Goal: Transaction & Acquisition: Purchase product/service

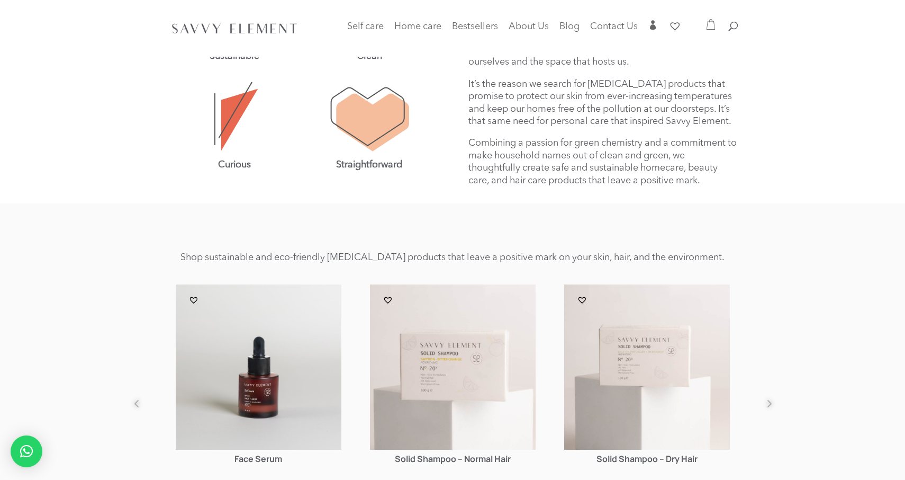
scroll to position [409, 0]
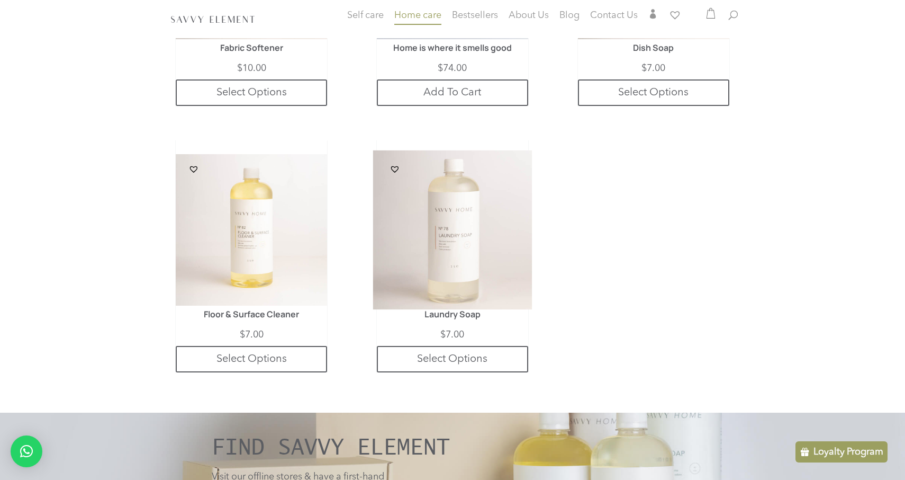
scroll to position [716, 0]
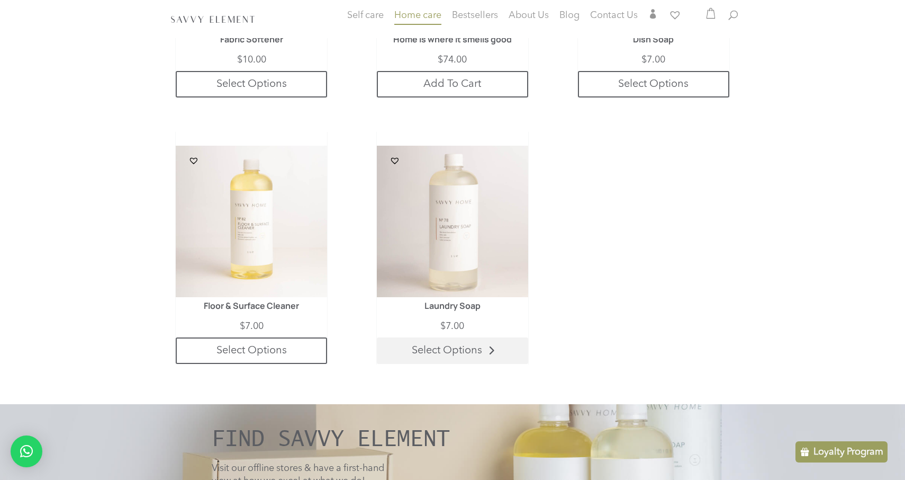
click at [463, 349] on link "Select Options" at bounding box center [452, 350] width 151 height 26
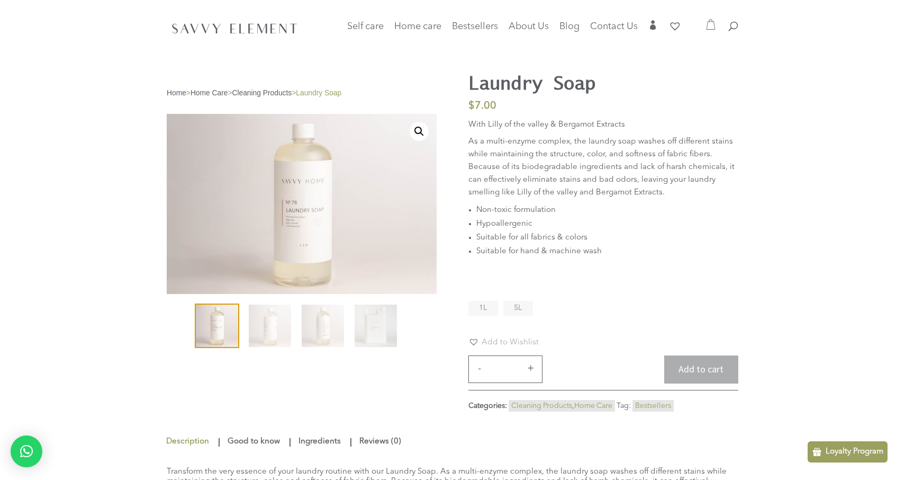
click at [519, 304] on span "5L" at bounding box center [518, 307] width 8 height 7
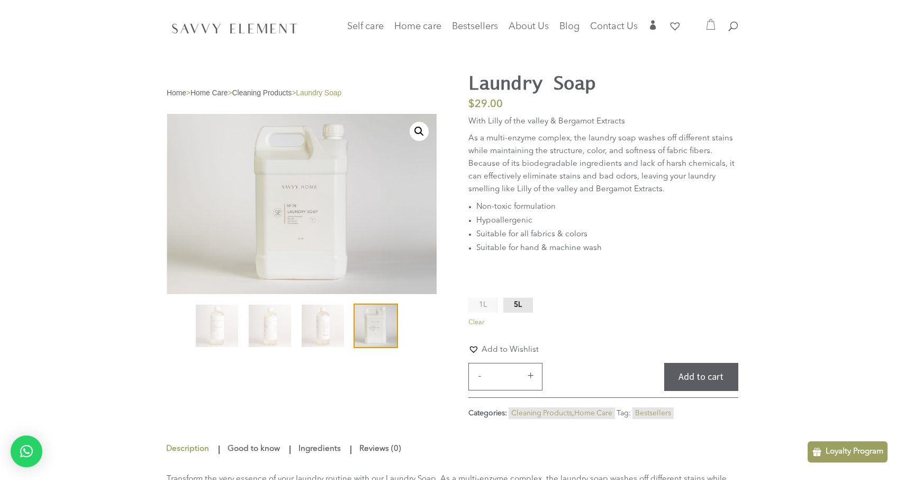
click at [533, 375] on button "+" at bounding box center [531, 375] width 16 height 13
type input "*"
click at [694, 376] on button "Add to cart" at bounding box center [701, 377] width 74 height 28
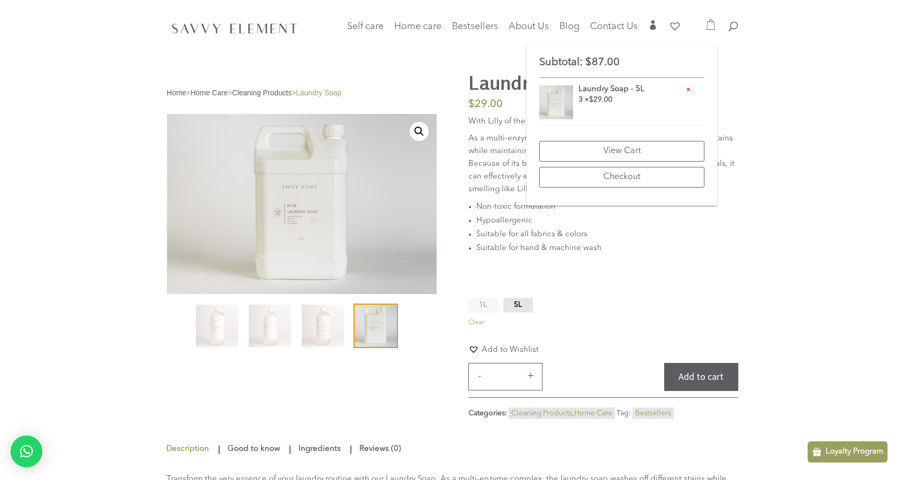
click at [818, 165] on div "Home > Home Care > Cleaning Products > Laundry Soap 🔍 Laundry Soap $ 29.00 $ 7.…" at bounding box center [452, 216] width 905 height 433
click at [788, 138] on div "Home > Home Care > Cleaning Products > Laundry Soap 🔍 Laundry Soap $ 29.00 $ 7.…" at bounding box center [452, 216] width 905 height 433
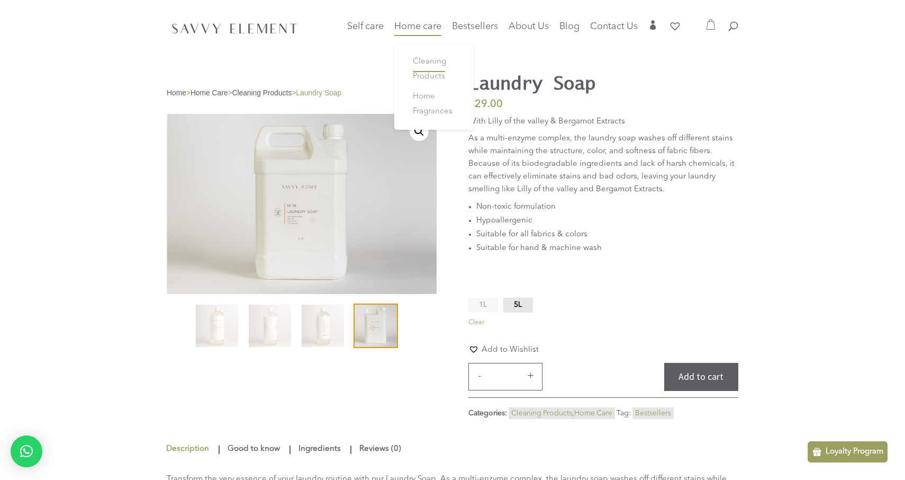
click at [427, 68] on link "Cleaning Products" at bounding box center [434, 69] width 64 height 35
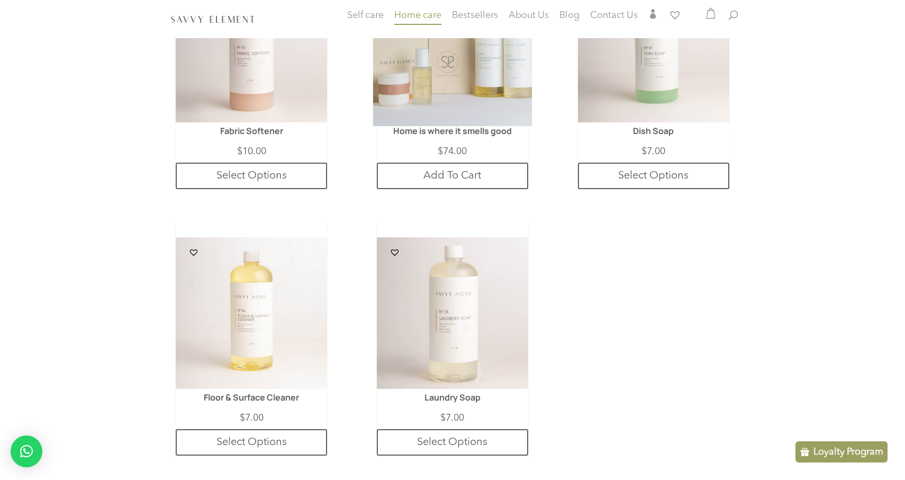
scroll to position [651, 0]
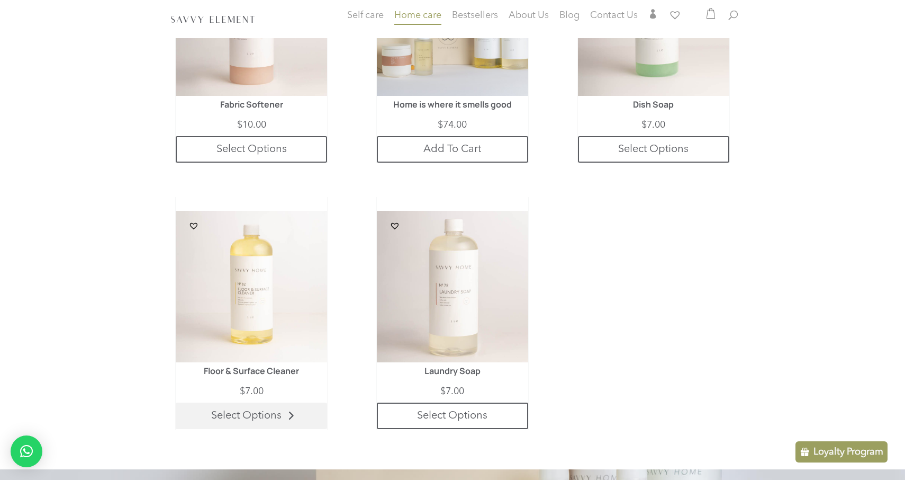
click at [245, 405] on link "Select Options" at bounding box center [251, 415] width 151 height 26
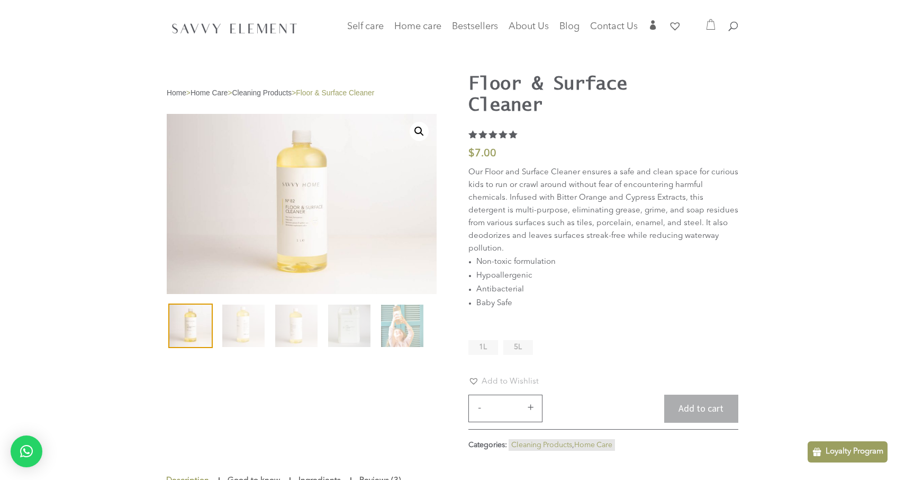
click at [523, 346] on li "5L" at bounding box center [518, 347] width 30 height 15
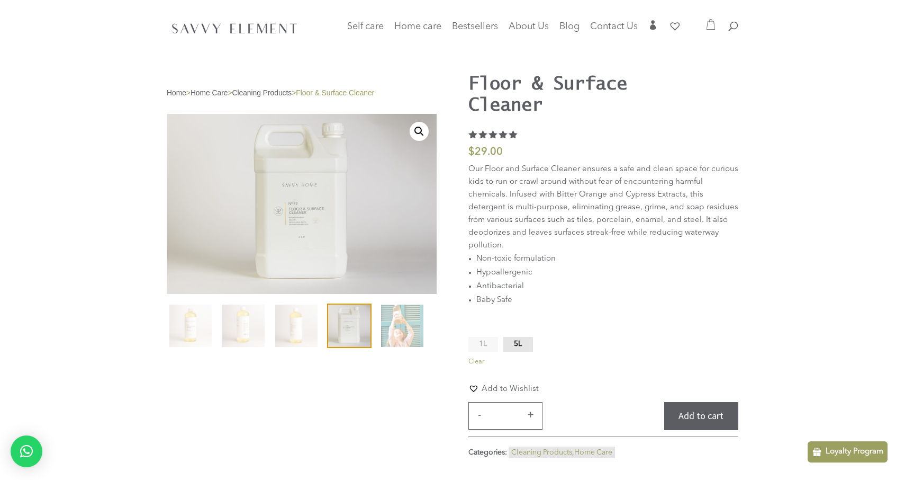
click at [530, 413] on button "+" at bounding box center [531, 414] width 16 height 13
type input "*"
click at [676, 414] on button "Add to cart" at bounding box center [701, 416] width 74 height 28
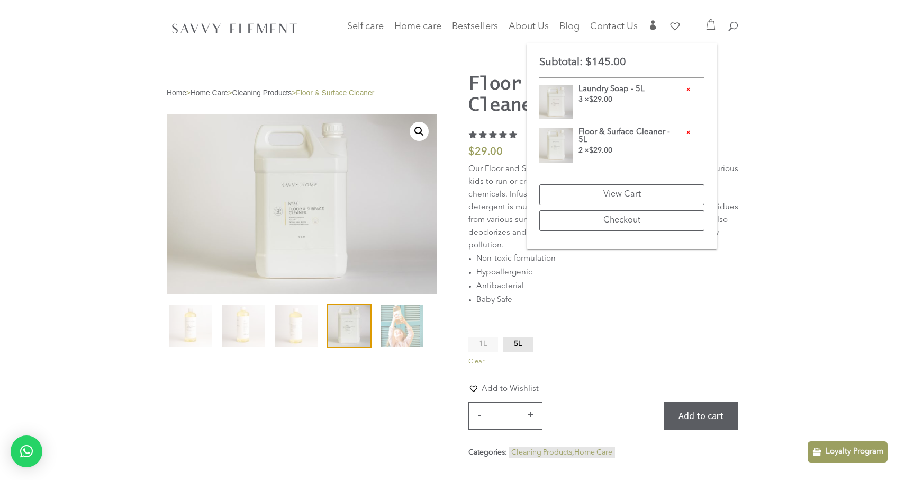
click at [816, 172] on div "Home > Home Care > Cleaning Products > Floor & Surface Cleaner 🔍 Floor & Surfac…" at bounding box center [452, 236] width 905 height 472
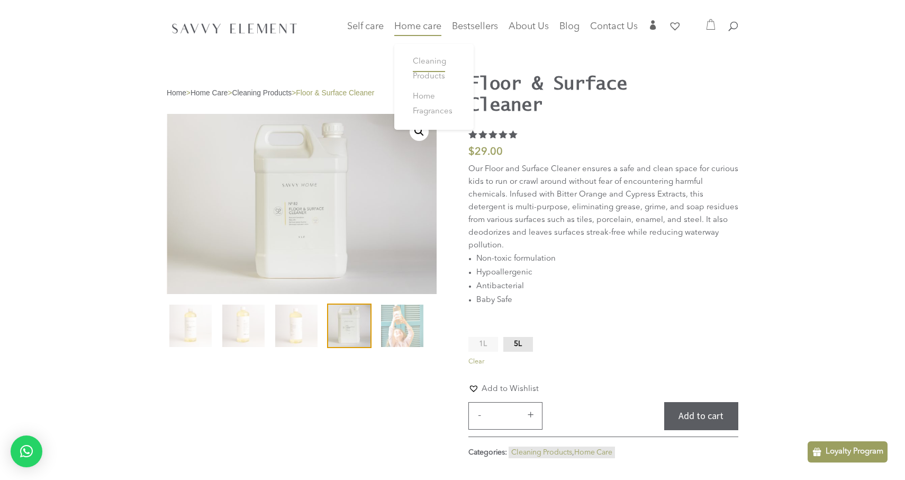
click at [428, 70] on link "Cleaning Products" at bounding box center [434, 69] width 64 height 35
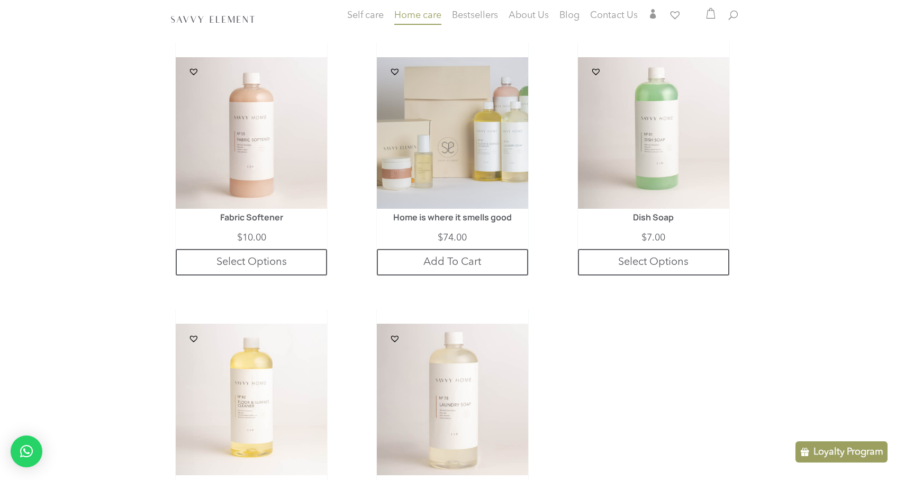
scroll to position [520, 0]
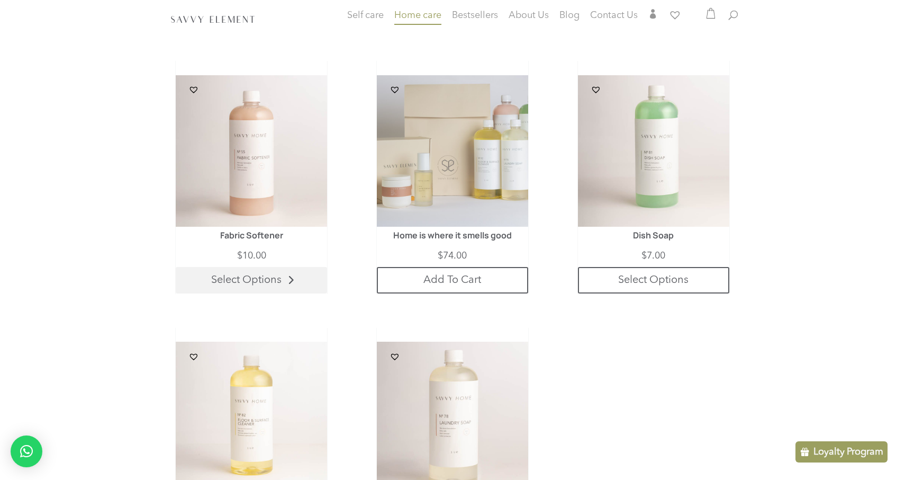
click at [260, 281] on link "Select Options" at bounding box center [251, 280] width 151 height 26
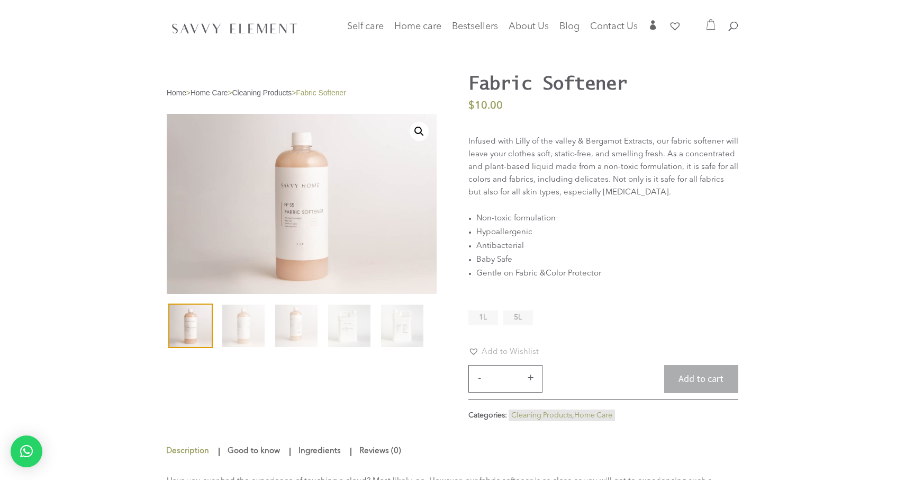
click at [519, 316] on span "5L" at bounding box center [518, 316] width 8 height 7
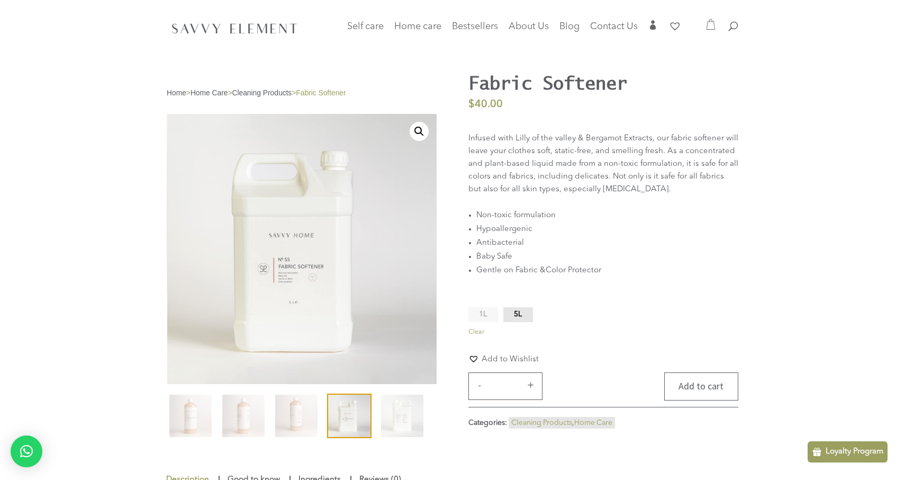
click at [708, 383] on button "Add to cart" at bounding box center [701, 386] width 74 height 28
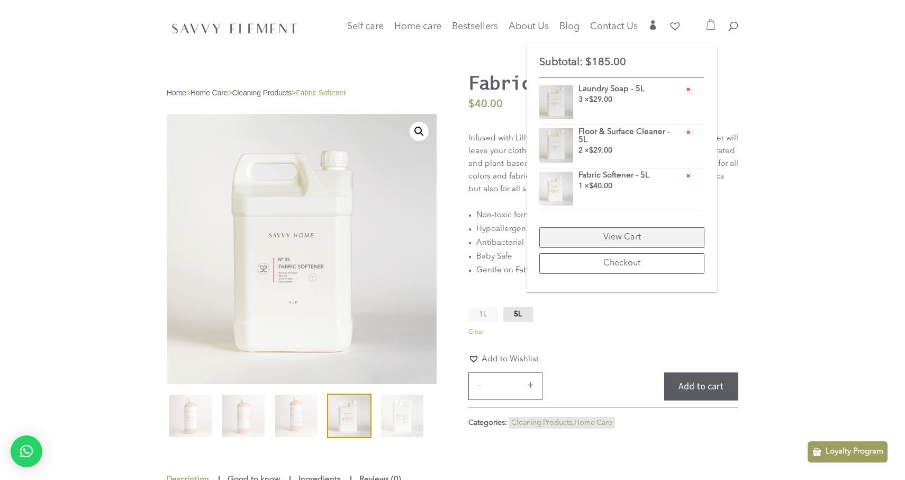
click at [609, 241] on link "View Cart" at bounding box center [621, 237] width 165 height 21
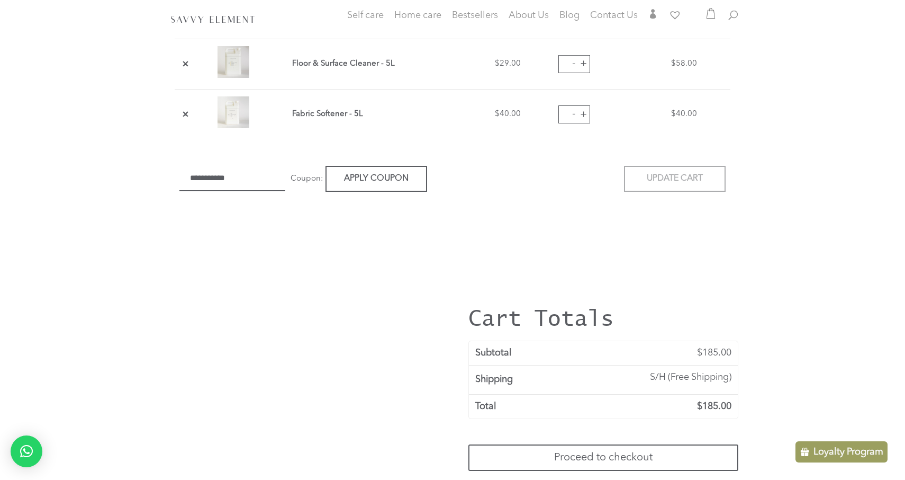
scroll to position [337, 0]
click at [591, 111] on button "+" at bounding box center [583, 114] width 16 height 16
type input "*"
click at [677, 182] on button "Update cart" at bounding box center [675, 178] width 102 height 26
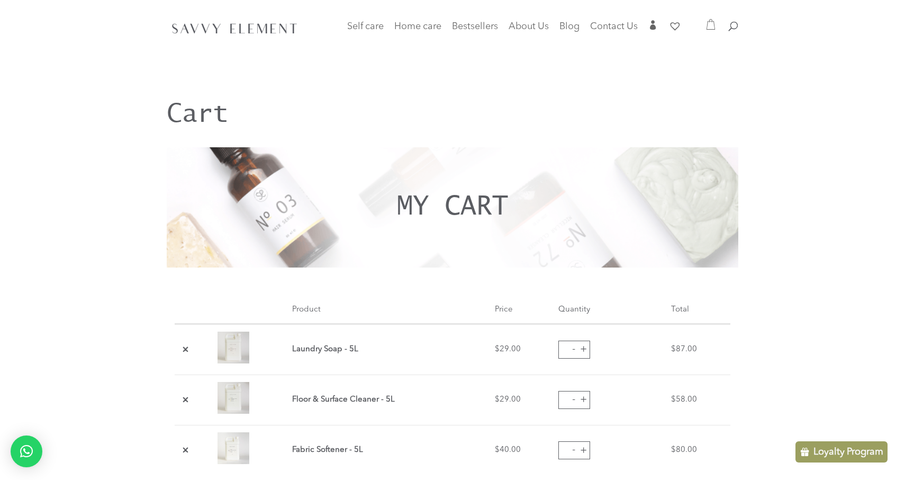
scroll to position [0, 0]
click at [418, 106] on span "Home Fragrances" at bounding box center [433, 104] width 40 height 23
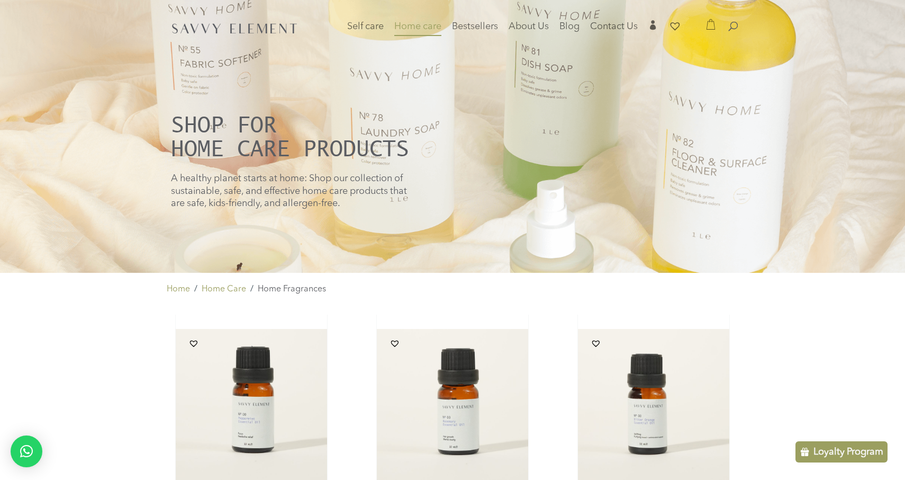
click at [708, 20] on icon at bounding box center [710, 24] width 11 height 11
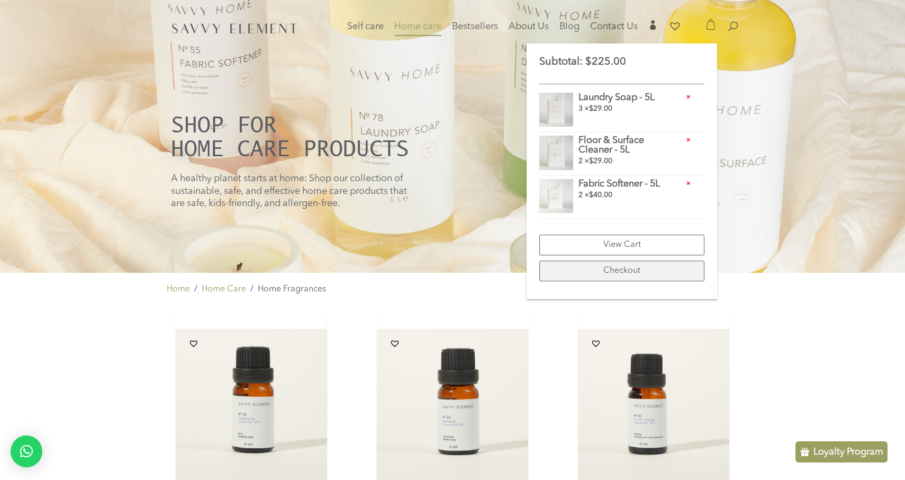
click at [626, 268] on link "Checkout" at bounding box center [621, 270] width 165 height 21
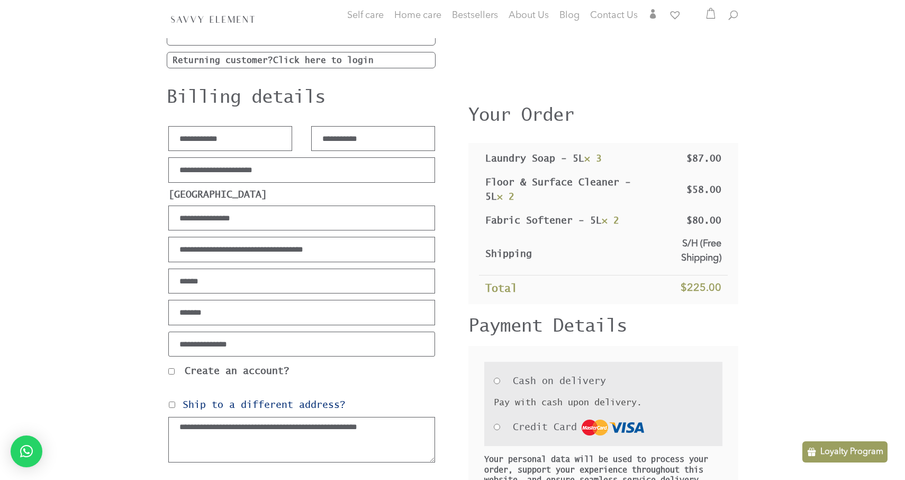
scroll to position [78, 0]
type input "*********"
type input "*****"
type input "*"
type input "**********"
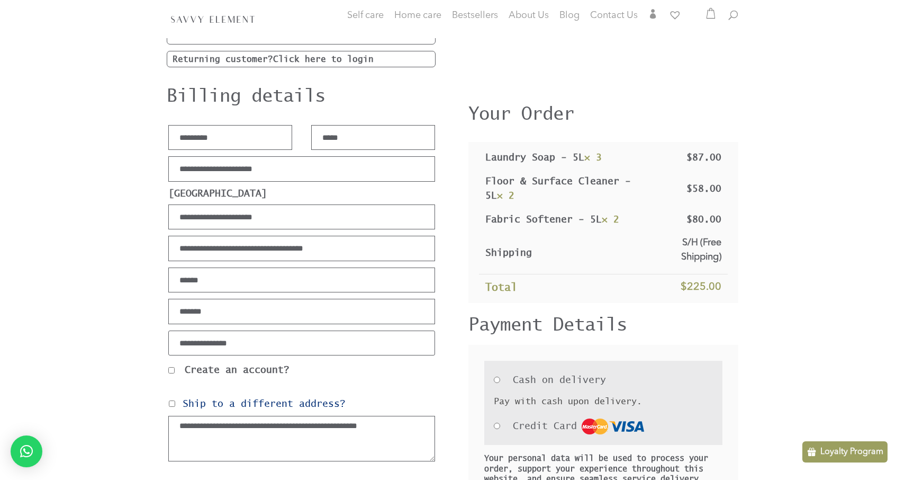
click at [216, 285] on input "City *" at bounding box center [301, 279] width 267 height 25
type input "*********"
type input "**********"
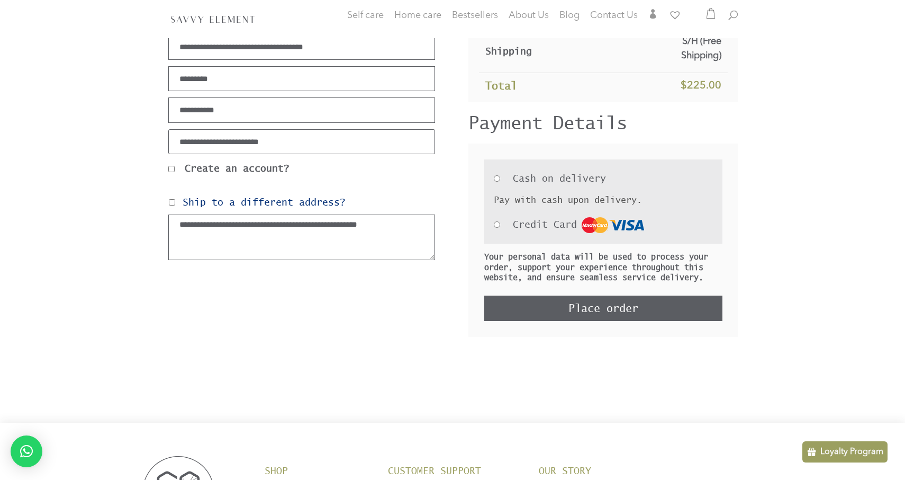
scroll to position [280, 0]
click at [601, 320] on button "Place order" at bounding box center [603, 307] width 238 height 25
